Goal: Task Accomplishment & Management: Use online tool/utility

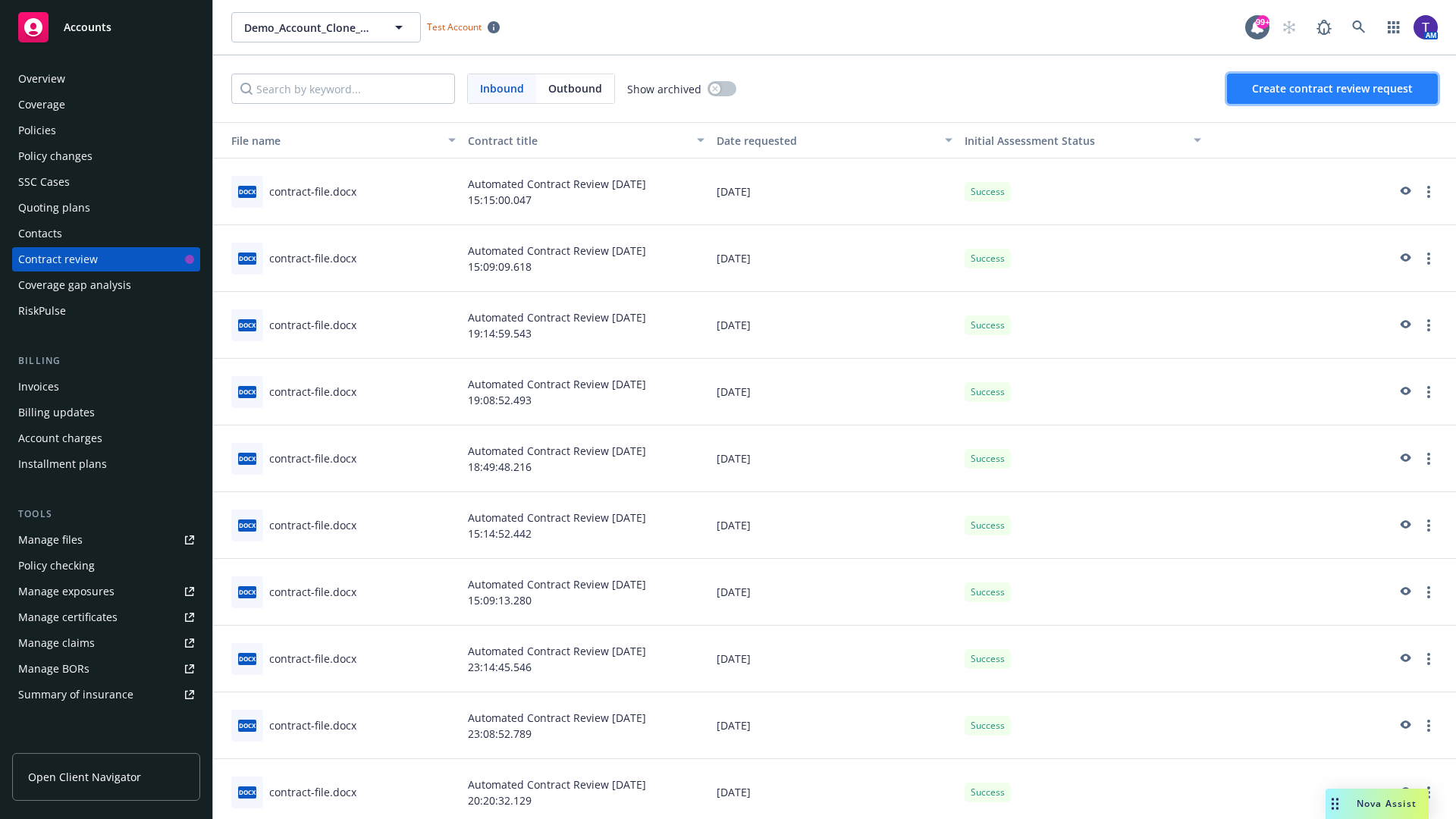
click at [1333, 89] on span "Create contract review request" at bounding box center [1332, 89] width 161 height 14
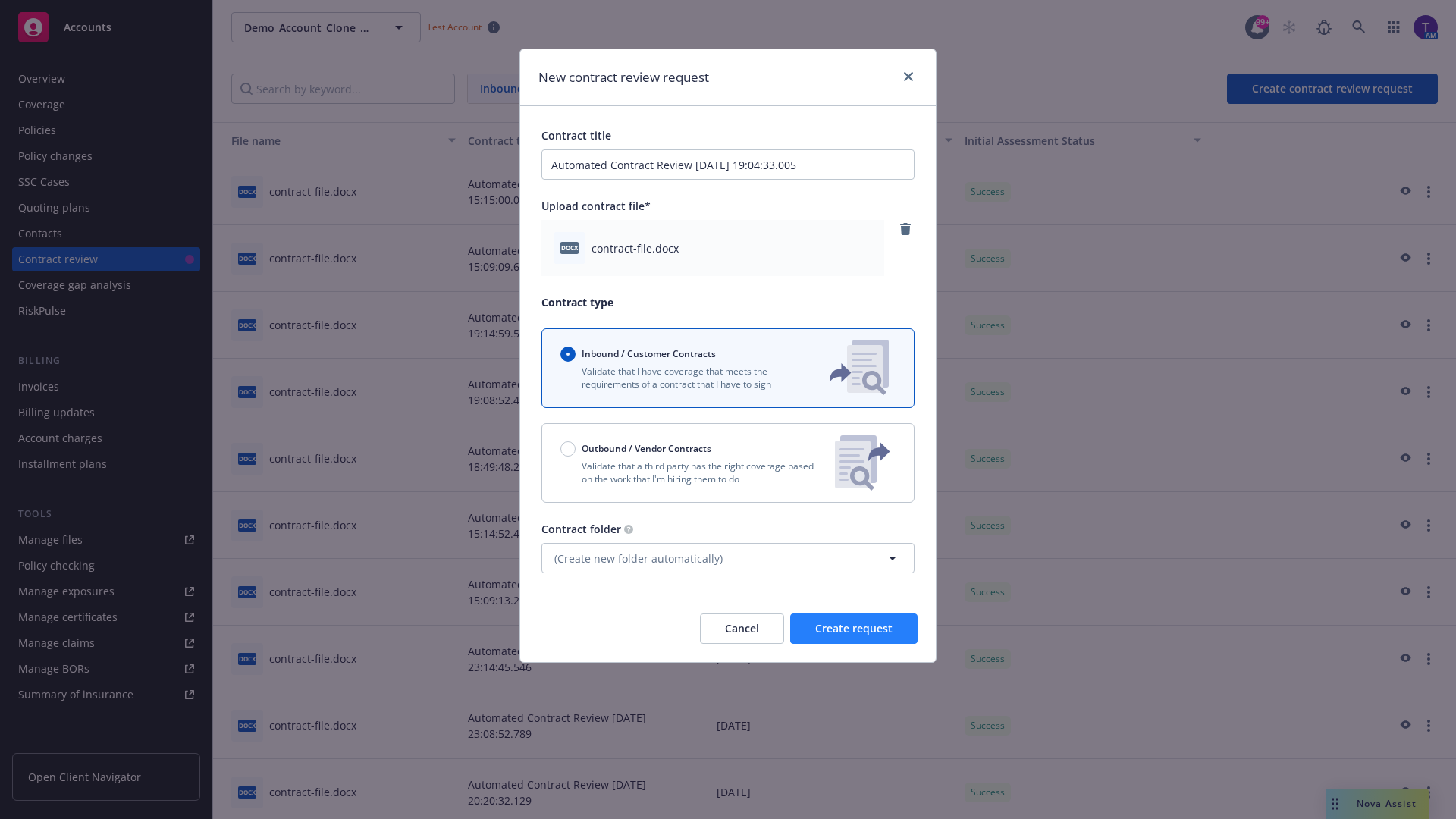
type input "Automated Contract Review [DATE] 19:04:33.005"
click at [854, 628] on span "Create request" at bounding box center [854, 628] width 77 height 14
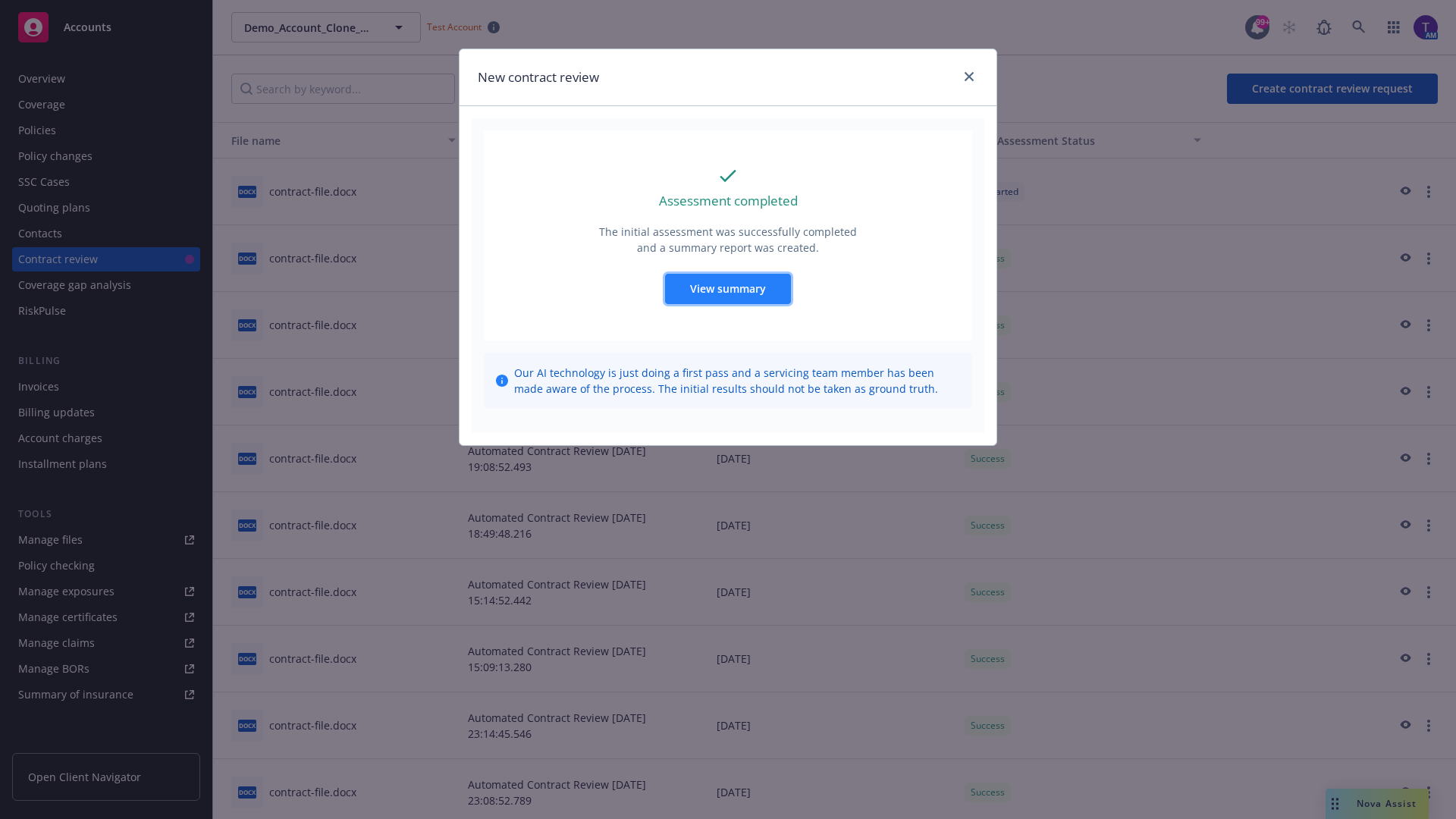
click at [728, 288] on span "View summary" at bounding box center [728, 289] width 76 height 14
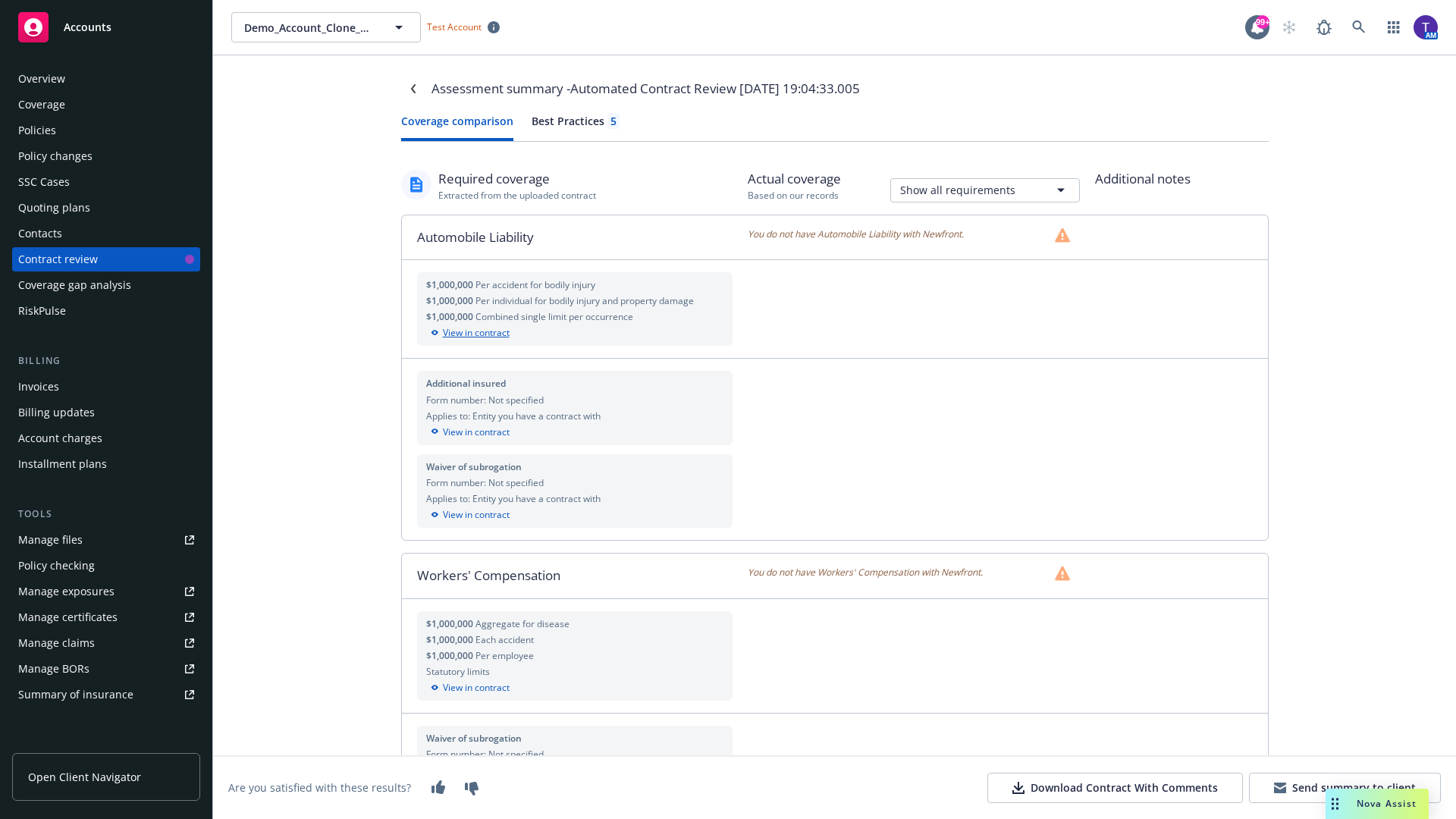
click at [574, 333] on div "View in contract" at bounding box center [575, 333] width 298 height 14
